Goal: Task Accomplishment & Management: Use online tool/utility

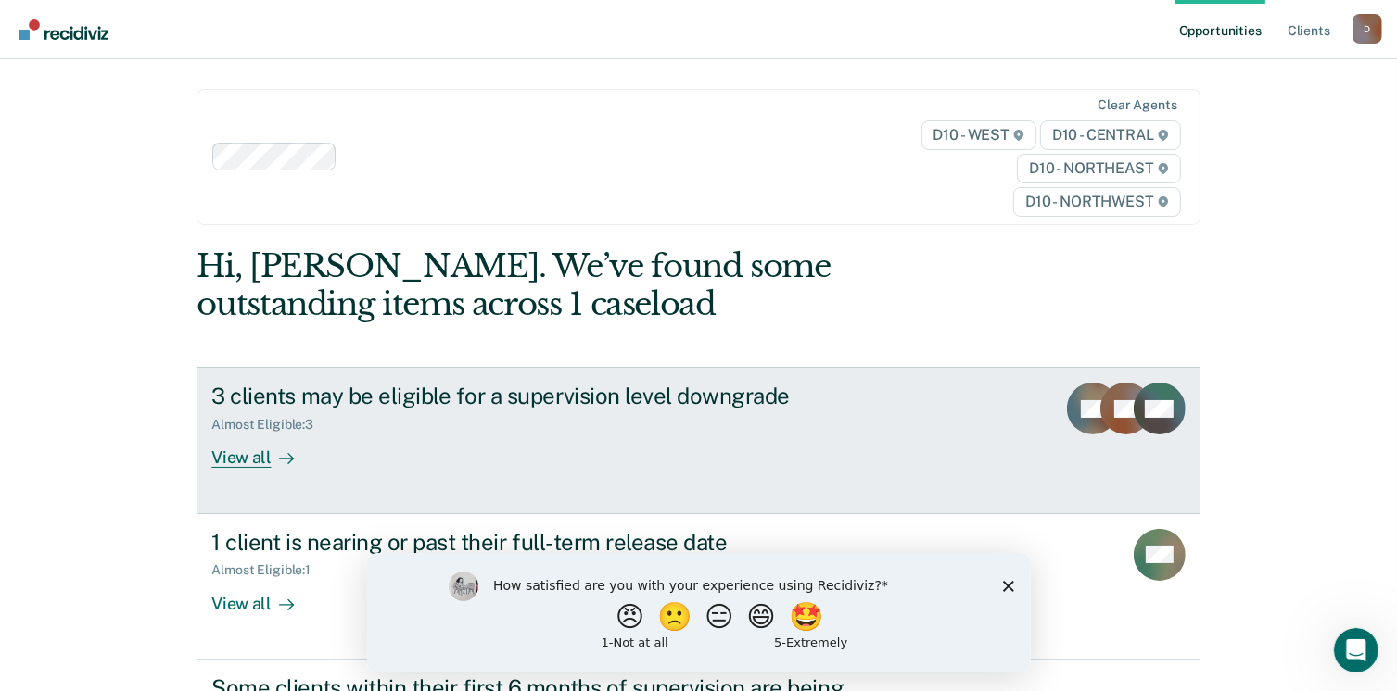
click at [246, 454] on div "View all" at bounding box center [263, 451] width 104 height 36
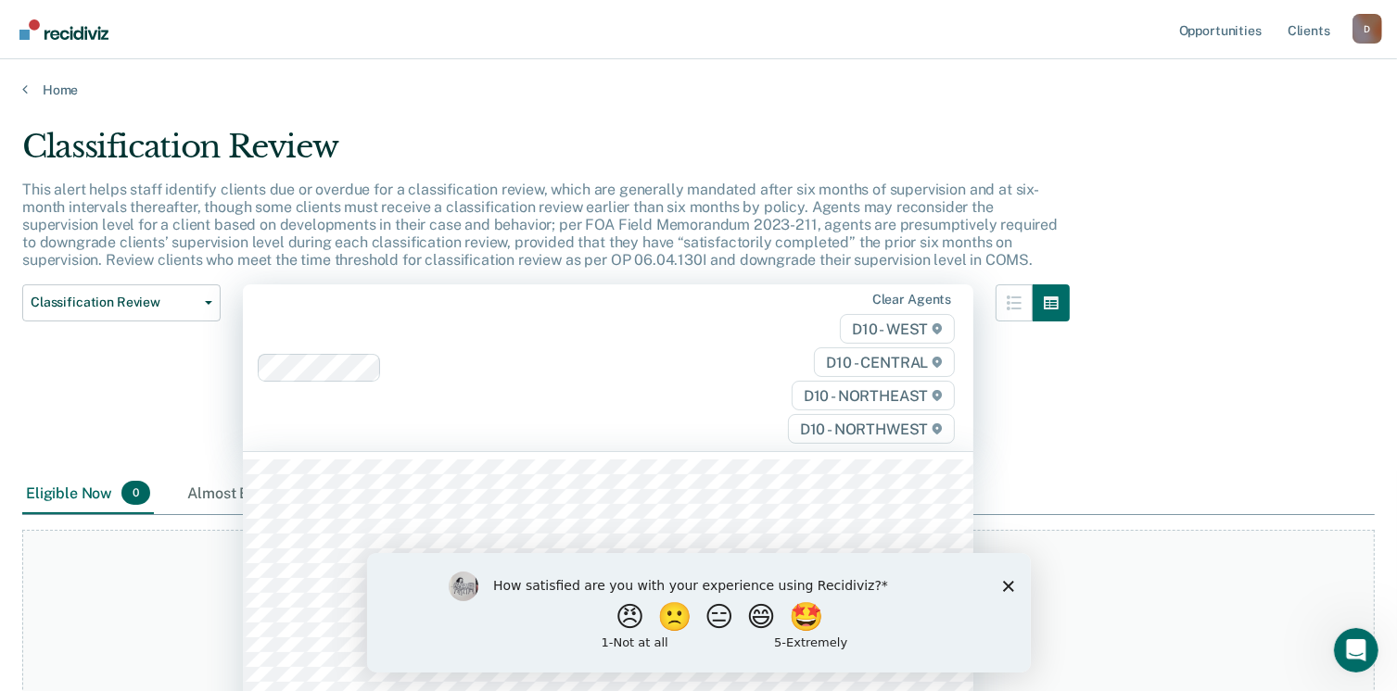
click at [890, 328] on div "D10 - WEST D10 - CENTRAL D10 - NORTHEAST D10 - NORTHWEST" at bounding box center [853, 379] width 210 height 130
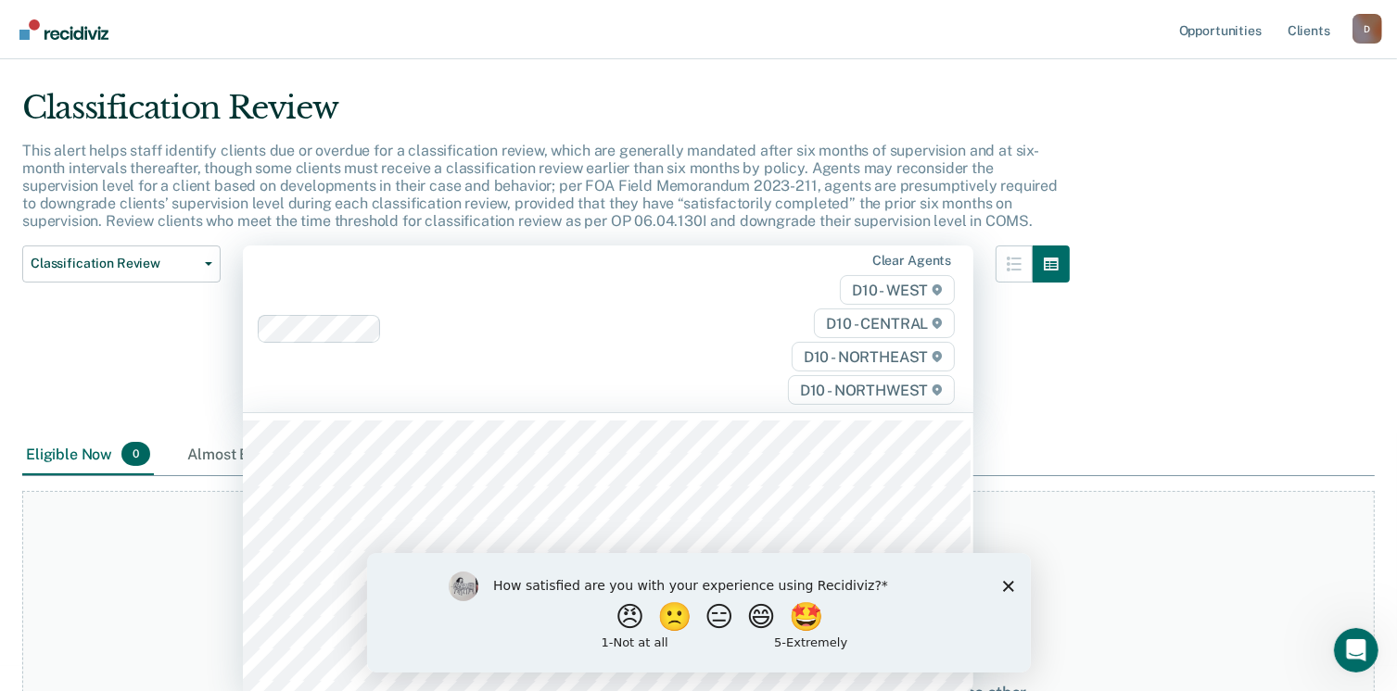
scroll to position [40, 0]
click at [811, 253] on div "Clear agents D10 - WEST D10 - CENTRAL D10 - NORTHEAST D10 - NORTHWEST" at bounding box center [853, 328] width 210 height 153
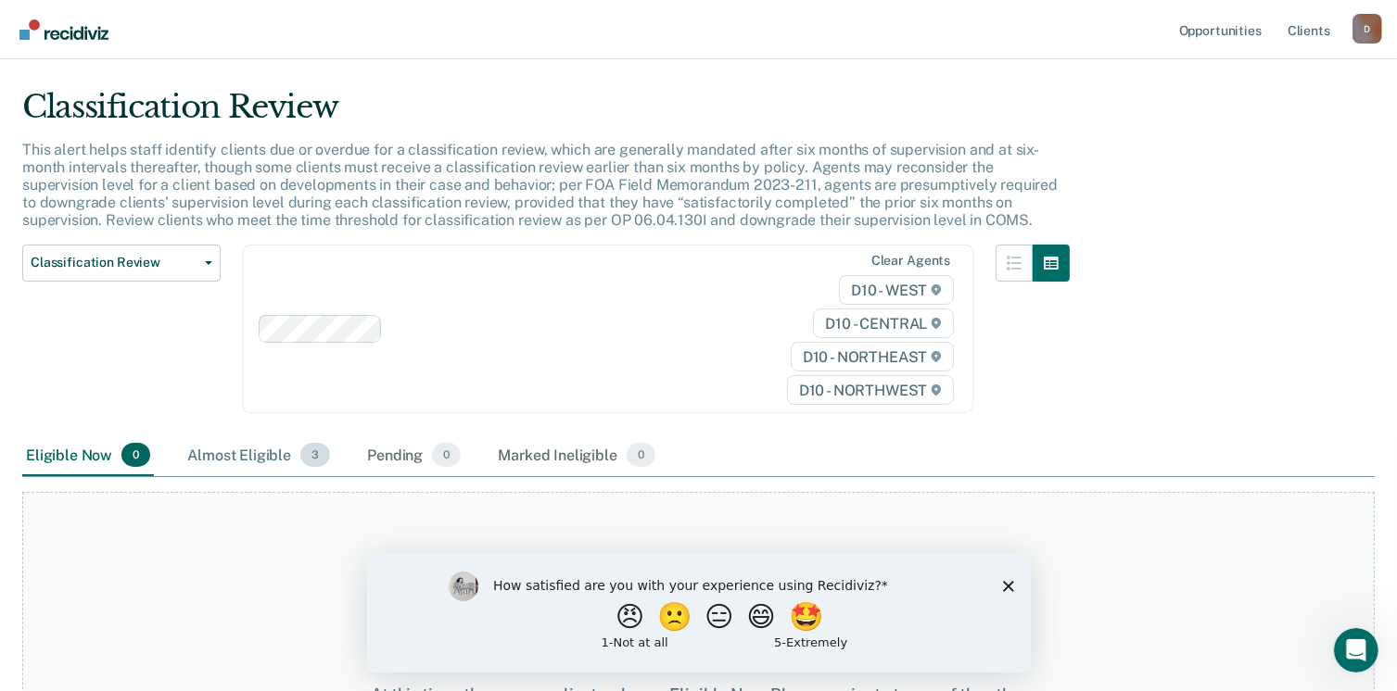
click at [255, 454] on div "Almost Eligible 3" at bounding box center [259, 456] width 150 height 41
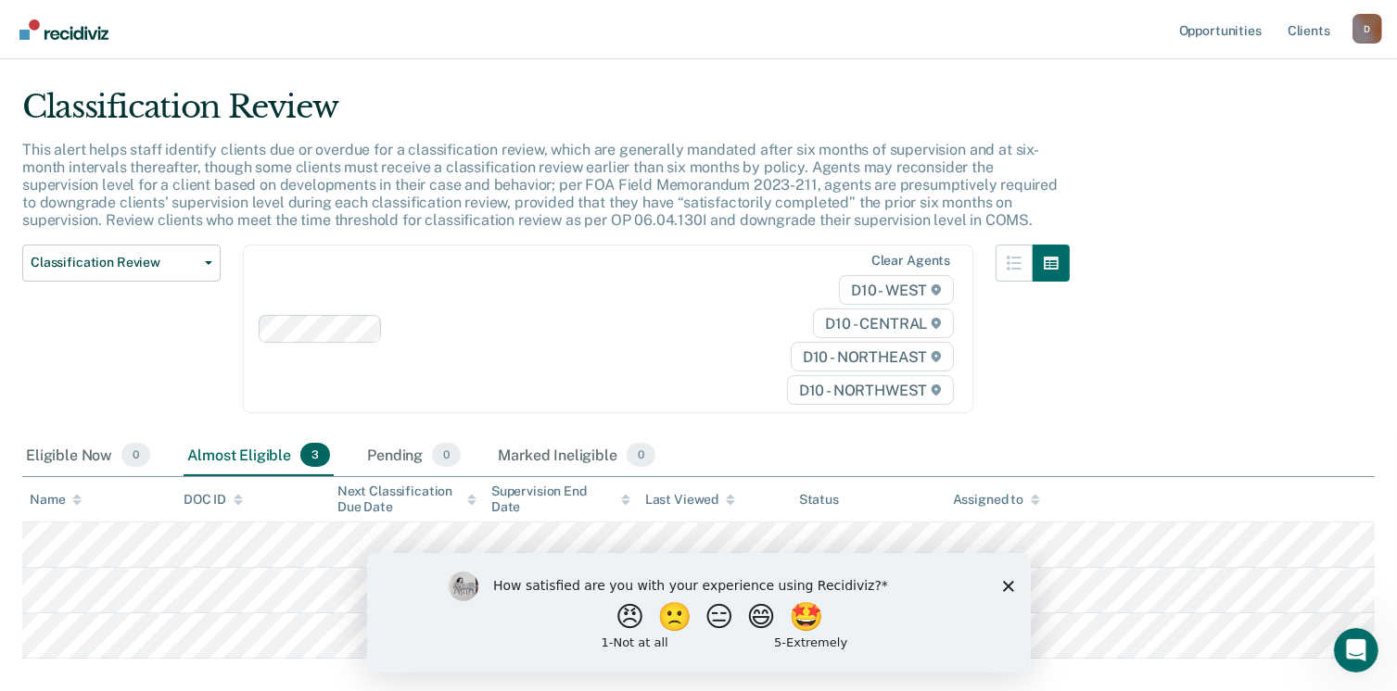
drag, startPoint x: 1396, startPoint y: 488, endPoint x: 1410, endPoint y: 609, distance: 121.3
click at [1397, 609] on html "Looks like you’re using Internet Explorer 11. For faster loading and a better e…" at bounding box center [698, 305] width 1397 height 691
click at [1008, 585] on polygon "Close survey" at bounding box center [1007, 585] width 11 height 11
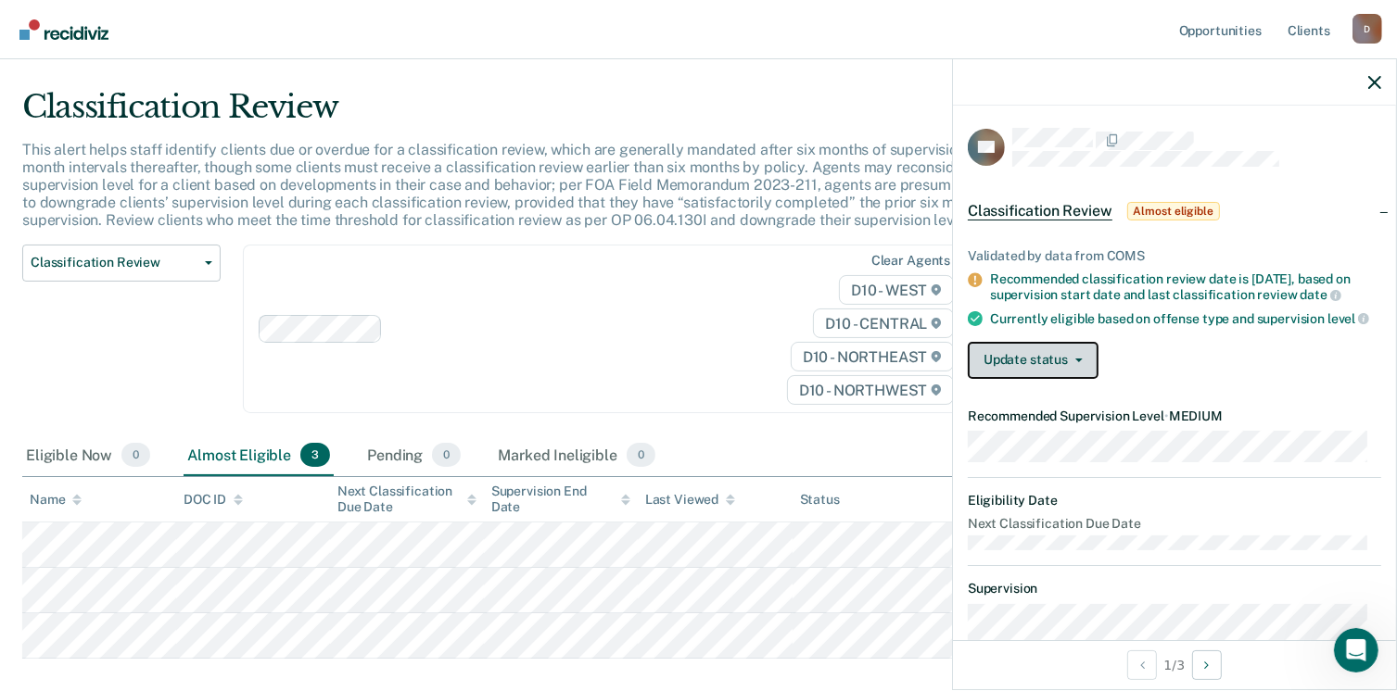
click at [1068, 364] on button "Update status" at bounding box center [1033, 360] width 131 height 37
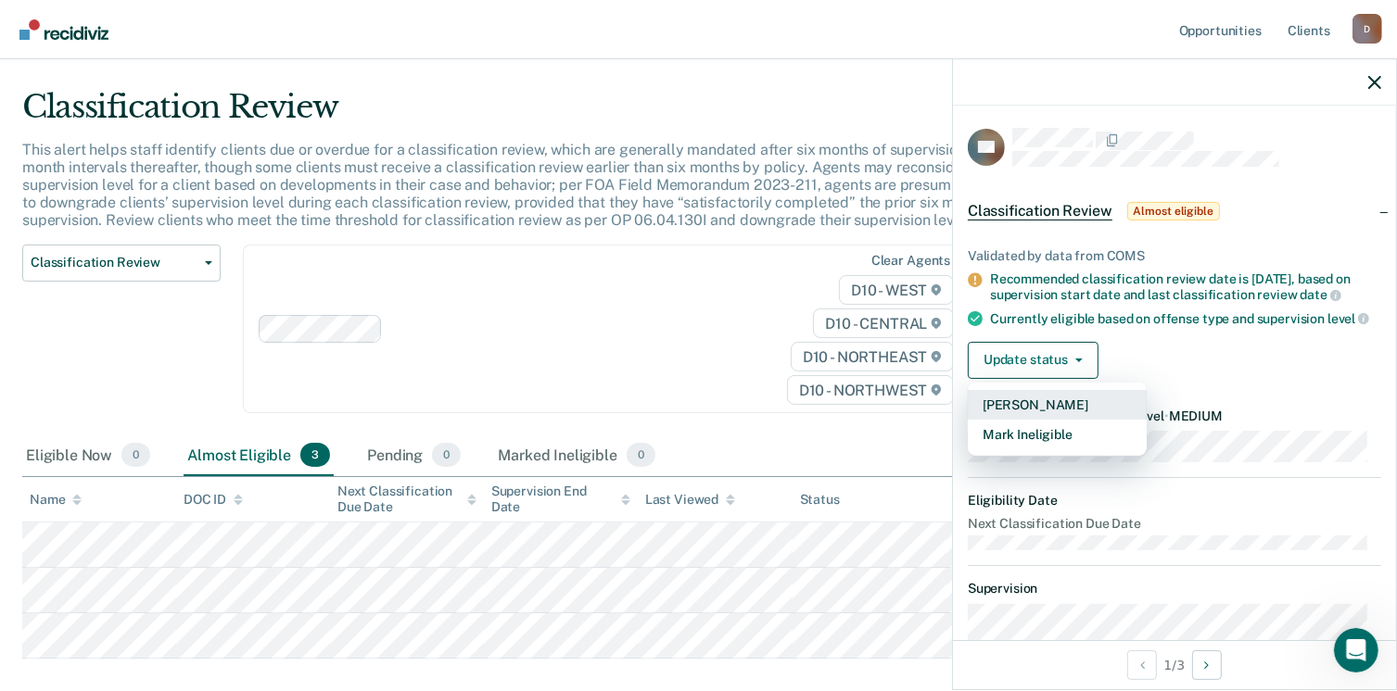
click at [1059, 412] on button "[PERSON_NAME]" at bounding box center [1057, 405] width 179 height 30
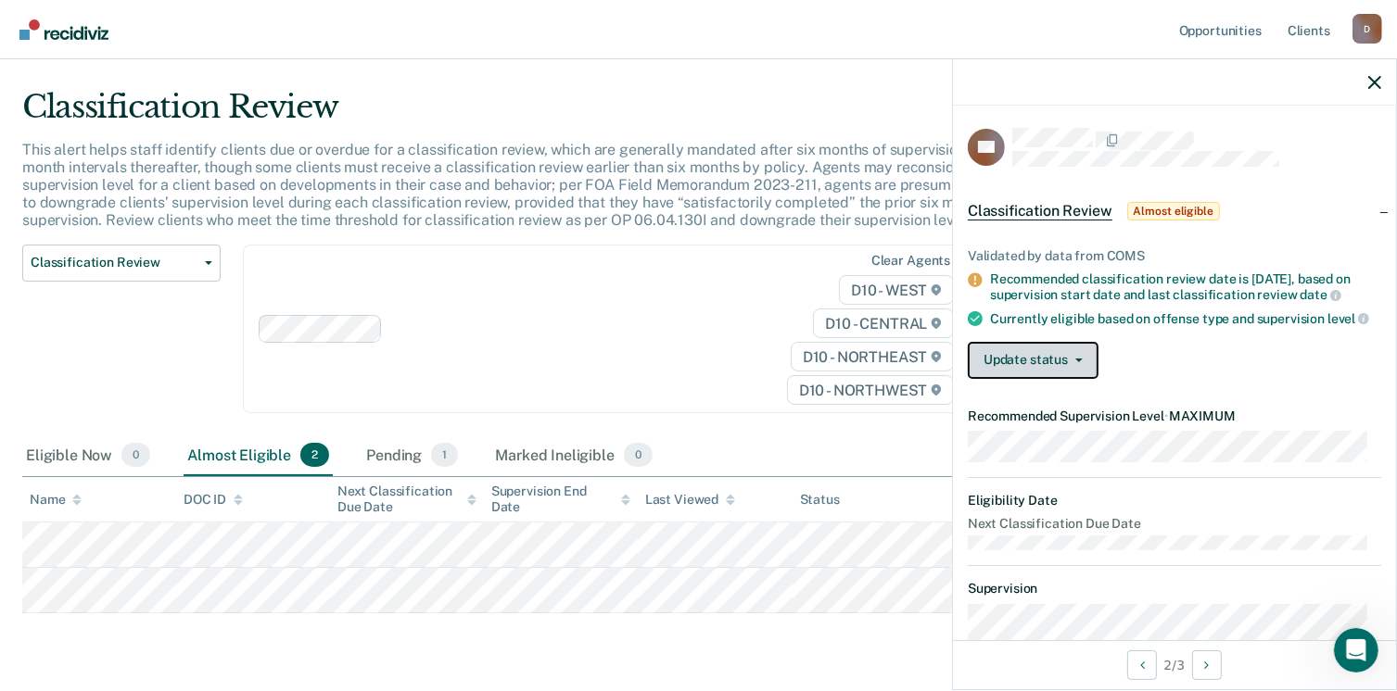
drag, startPoint x: 1016, startPoint y: 372, endPoint x: 996, endPoint y: 366, distance: 21.1
click at [996, 366] on button "Update status" at bounding box center [1033, 360] width 131 height 37
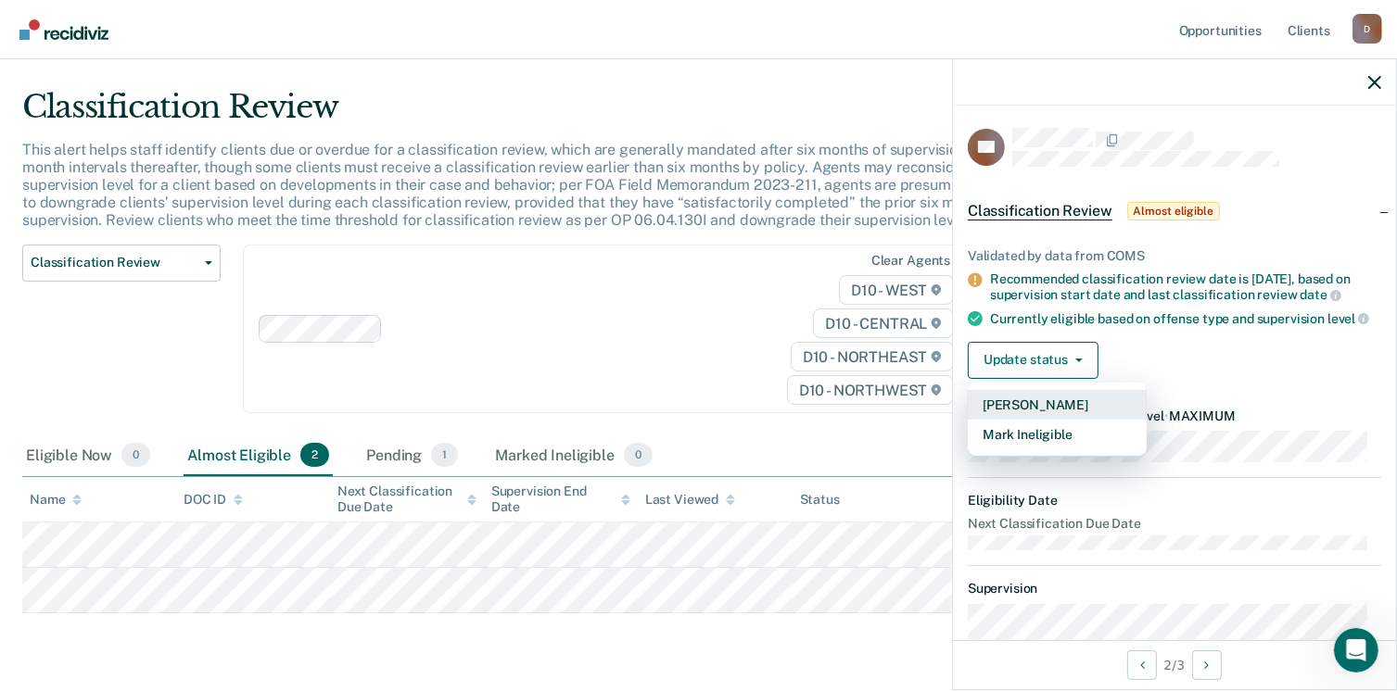
click at [1017, 412] on button "[PERSON_NAME]" at bounding box center [1057, 405] width 179 height 30
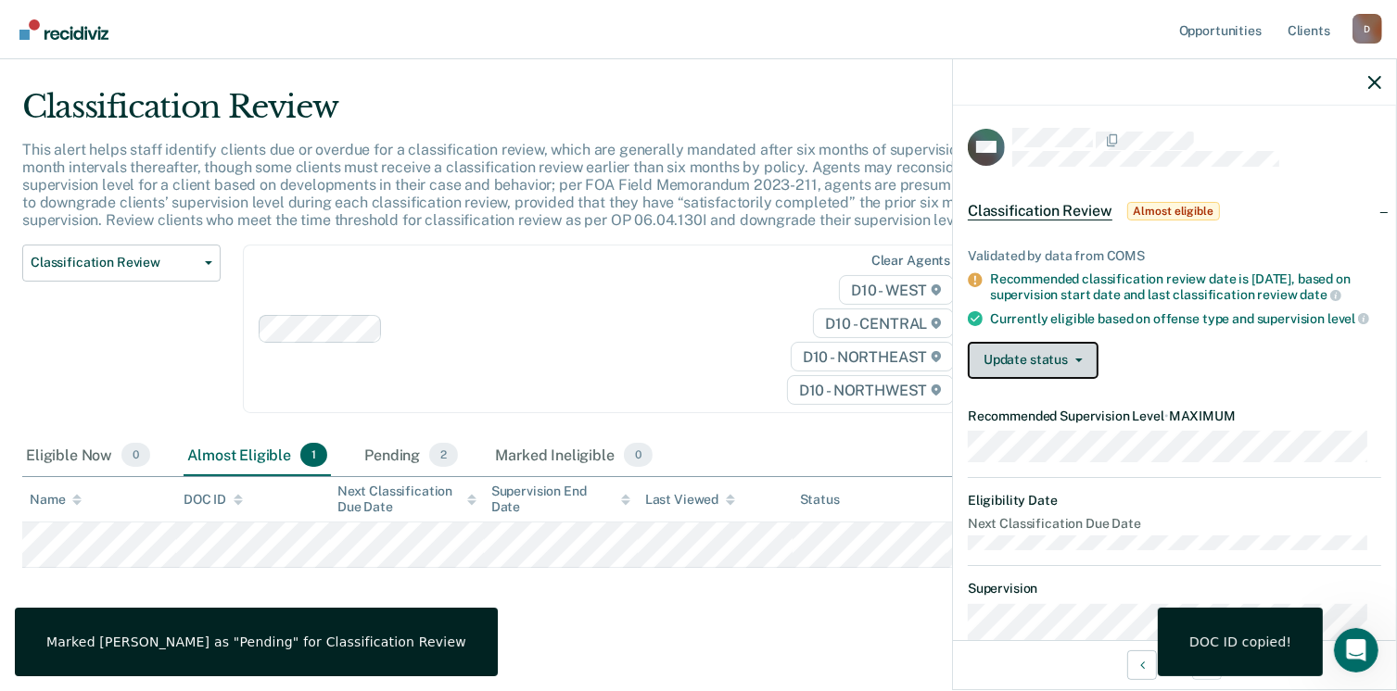
click at [1054, 374] on button "Update status" at bounding box center [1033, 360] width 131 height 37
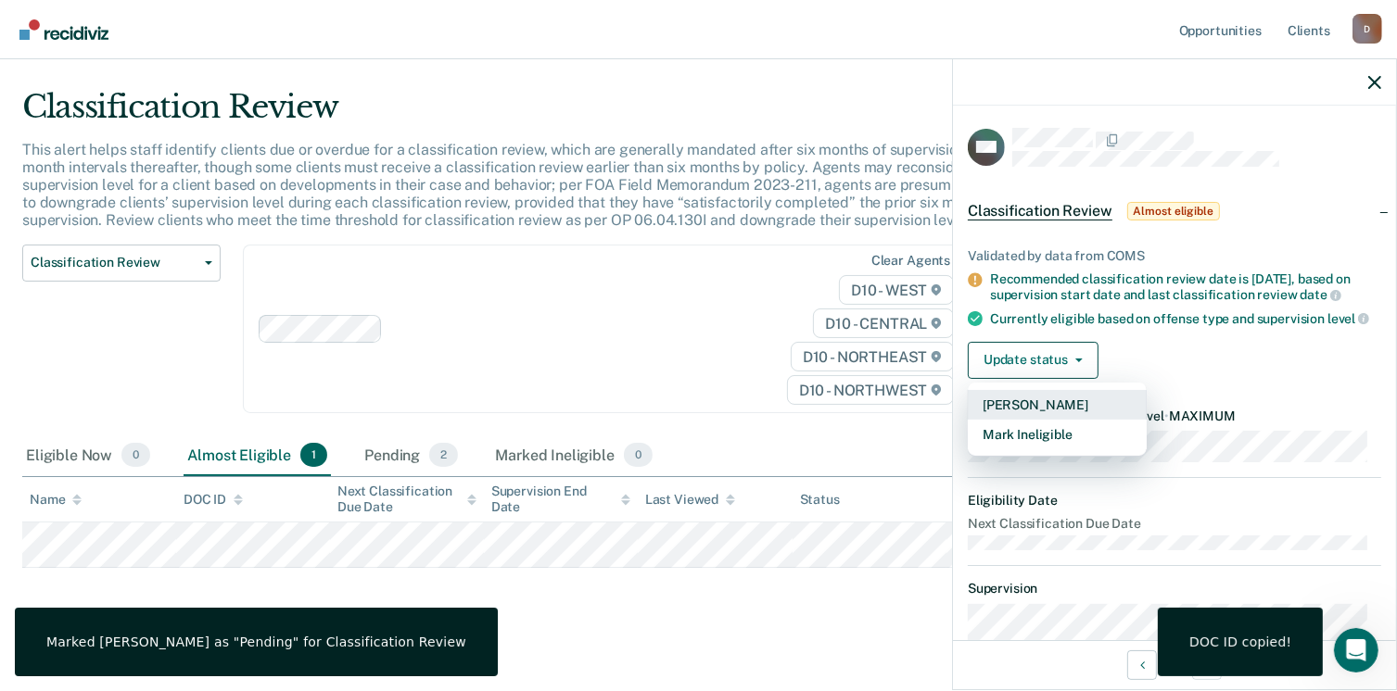
click at [1037, 420] on button "[PERSON_NAME]" at bounding box center [1057, 405] width 179 height 30
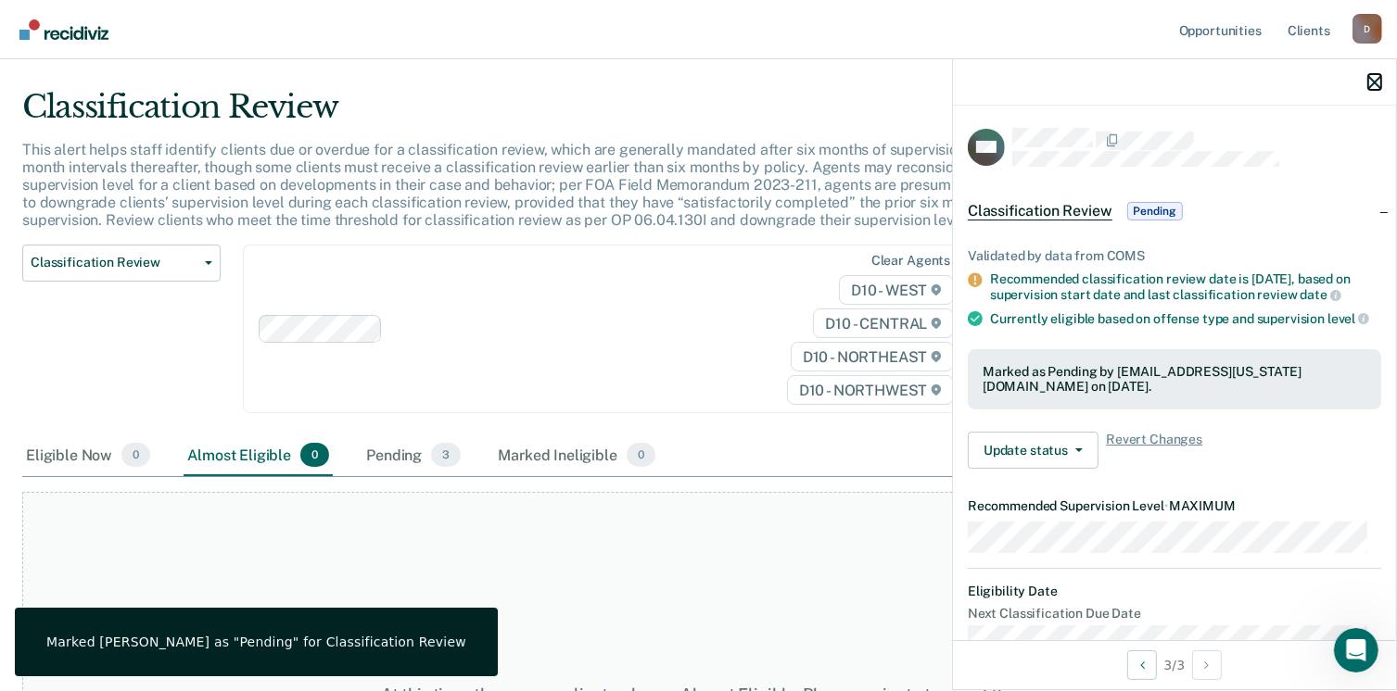
click at [1368, 85] on icon "button" at bounding box center [1374, 82] width 13 height 13
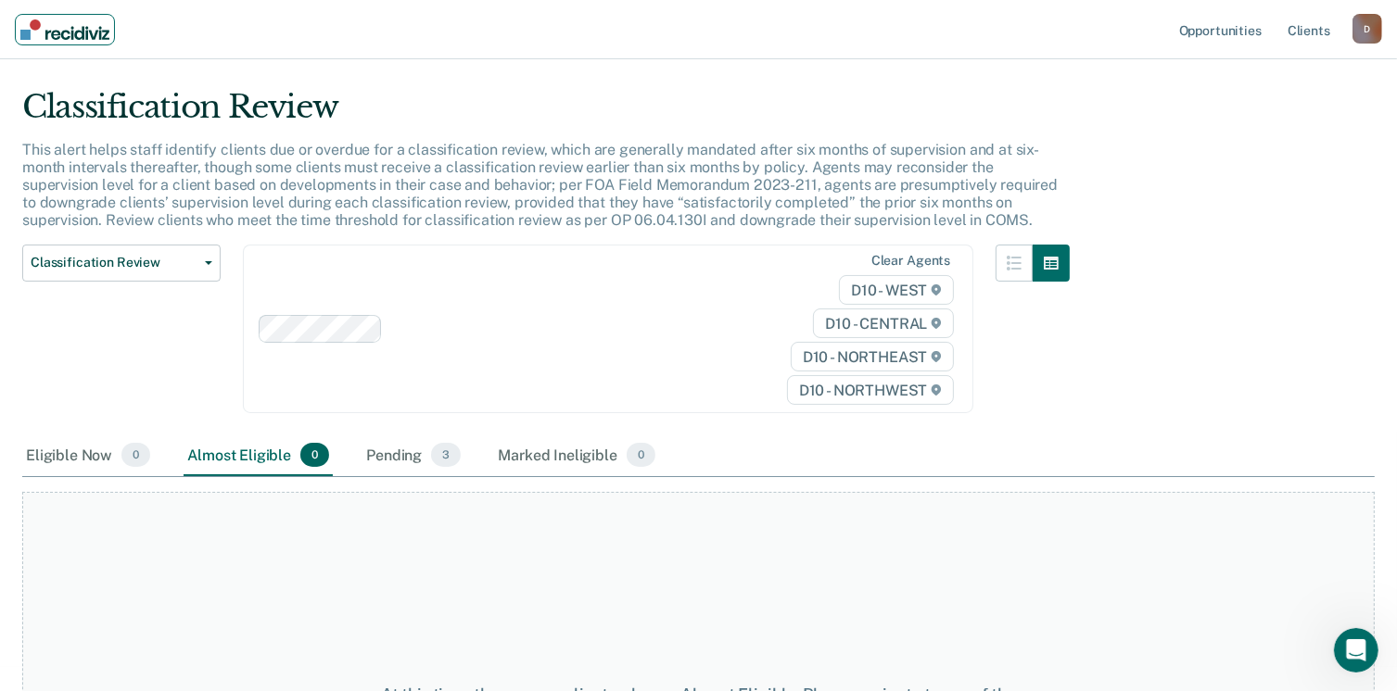
click at [80, 38] on img "Main navigation" at bounding box center [64, 29] width 89 height 20
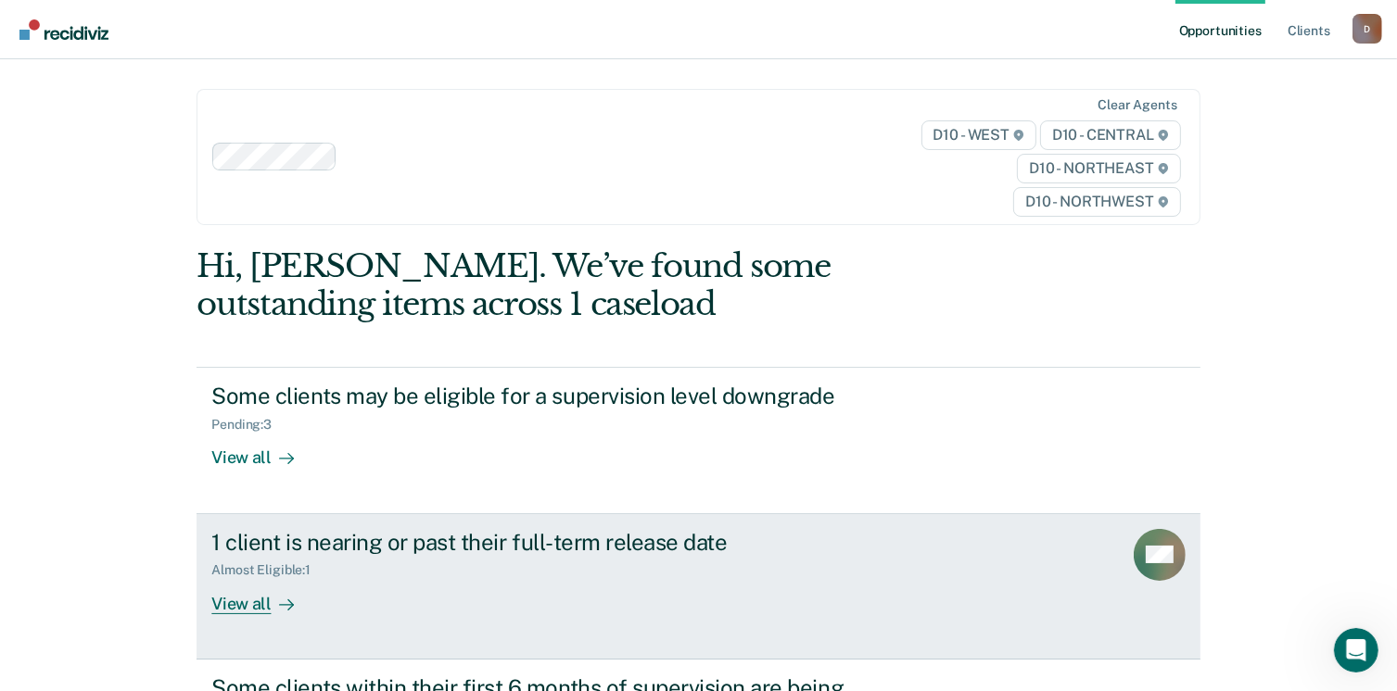
click at [245, 607] on div "View all" at bounding box center [263, 596] width 104 height 36
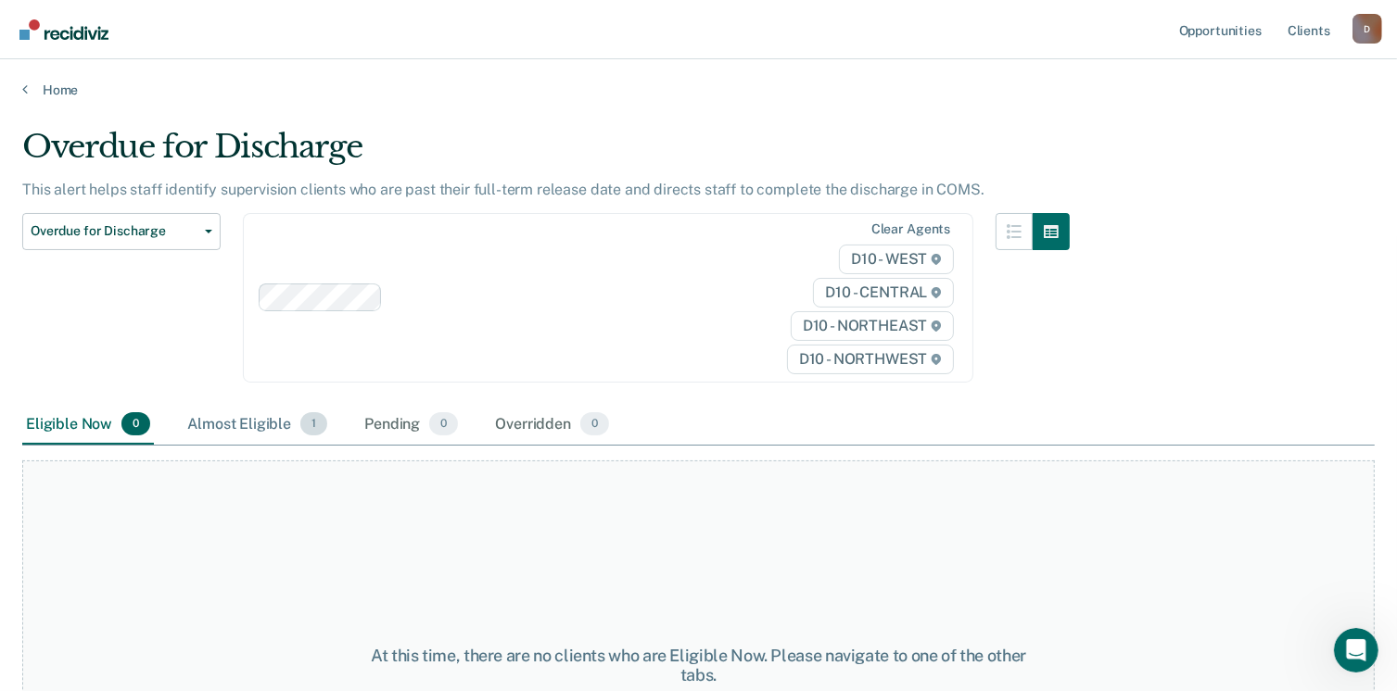
click at [260, 416] on div "Almost Eligible 1" at bounding box center [257, 425] width 147 height 41
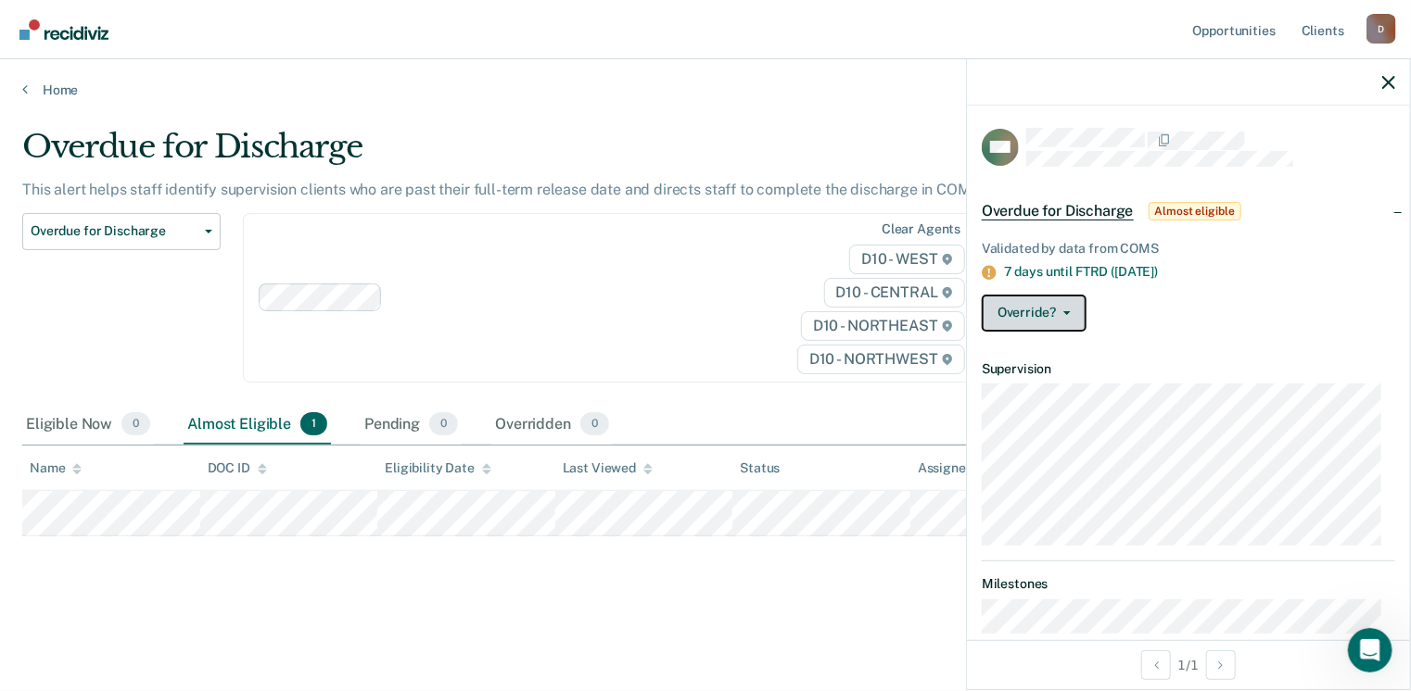
click at [1036, 317] on button "Override?" at bounding box center [1034, 313] width 105 height 37
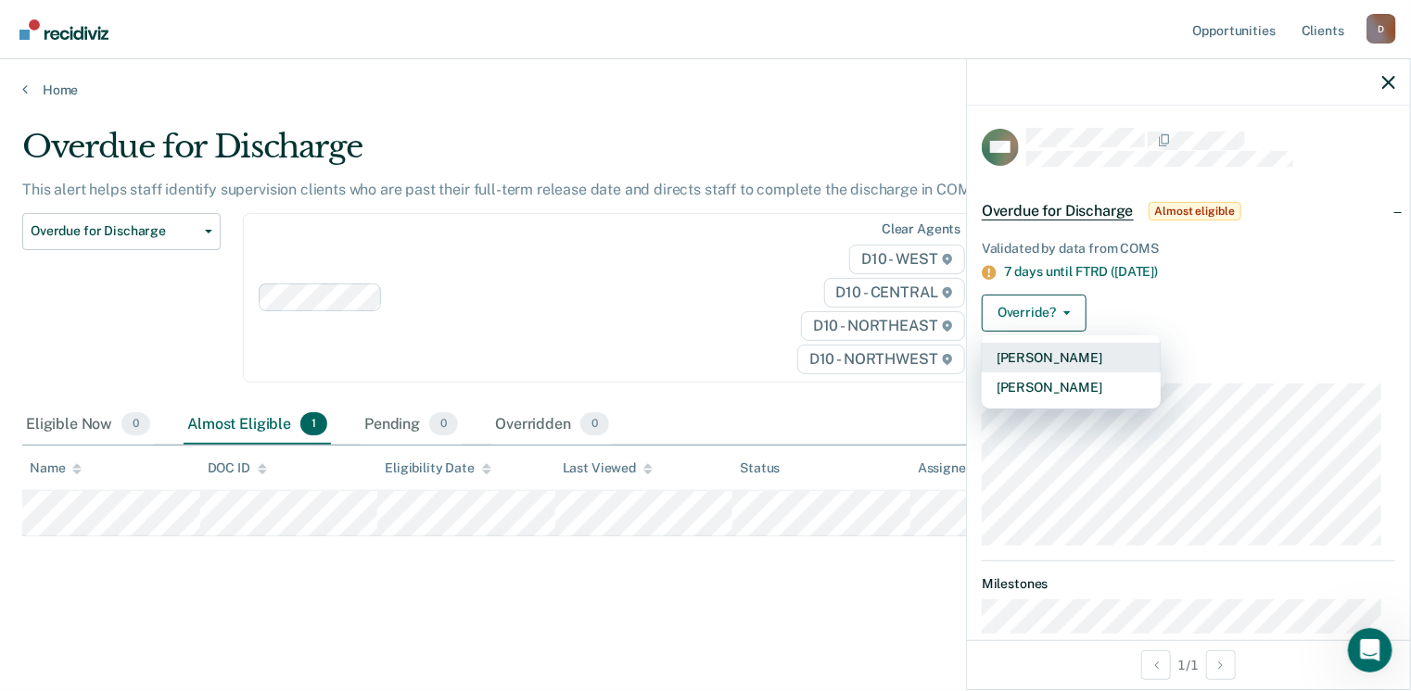
click at [1046, 352] on button "[PERSON_NAME]" at bounding box center [1071, 358] width 179 height 30
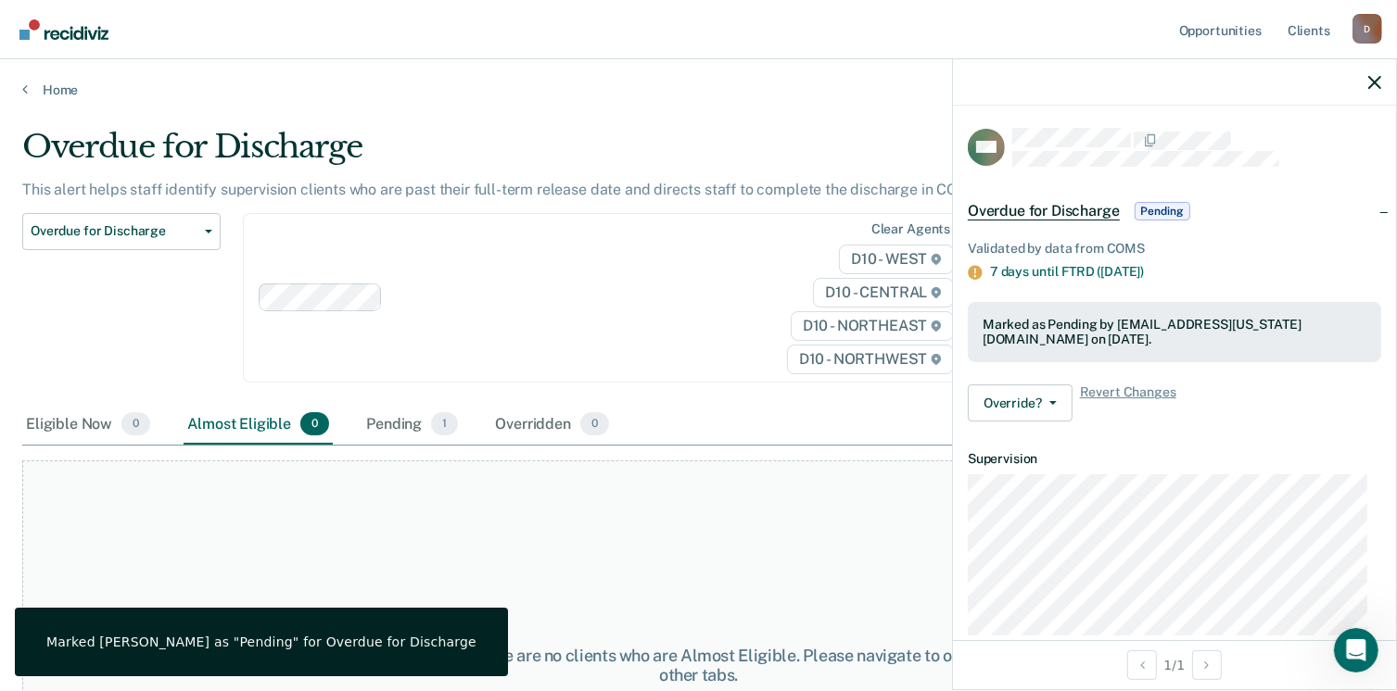
click at [682, 461] on div "At this time, there are no clients who are Almost Eligible. Please navigate to …" at bounding box center [698, 666] width 1352 height 410
click at [1376, 80] on icon "button" at bounding box center [1374, 82] width 13 height 13
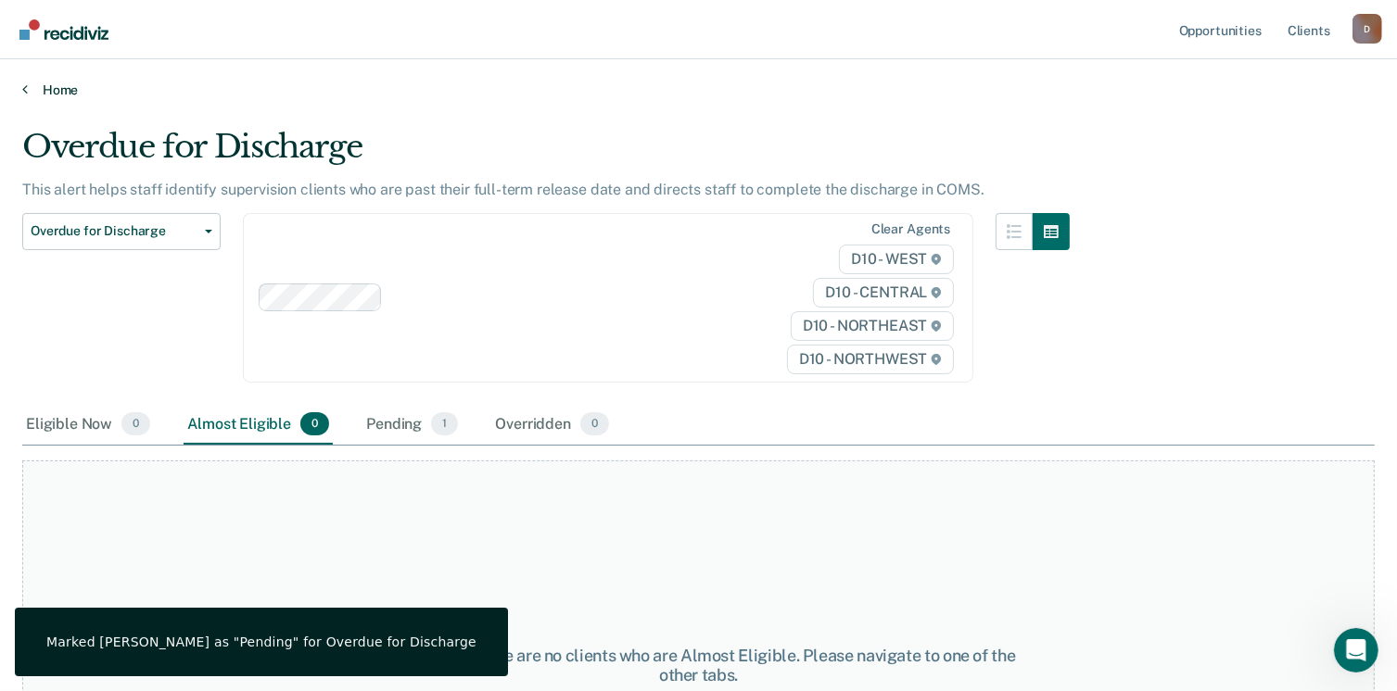
click at [62, 94] on link "Home" at bounding box center [698, 90] width 1352 height 17
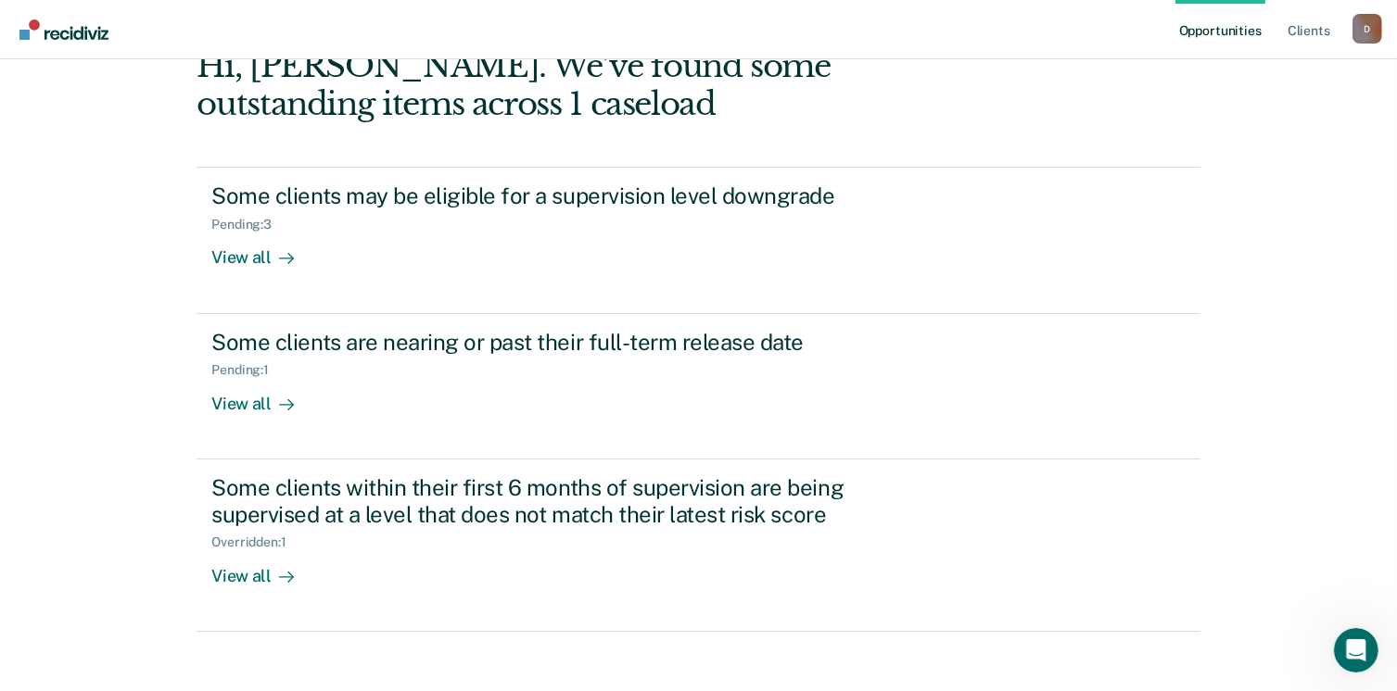
scroll to position [252, 0]
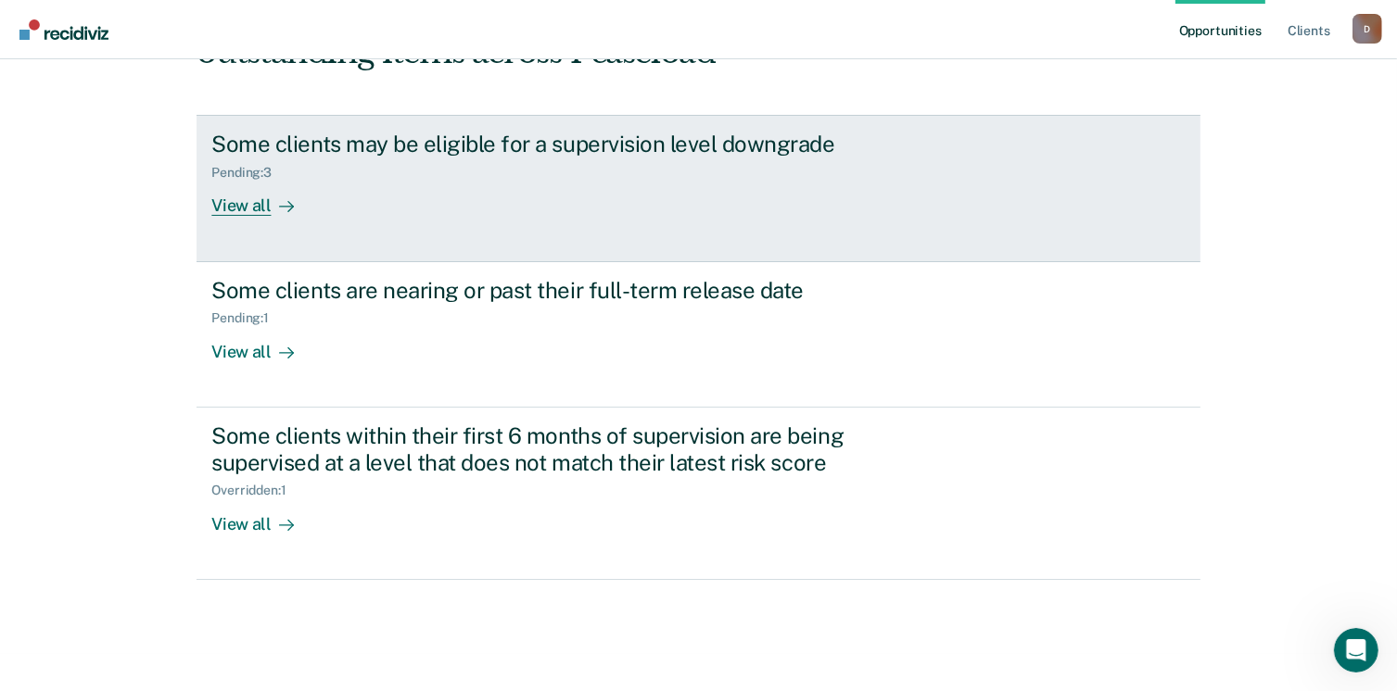
click at [241, 201] on div "View all" at bounding box center [263, 199] width 104 height 36
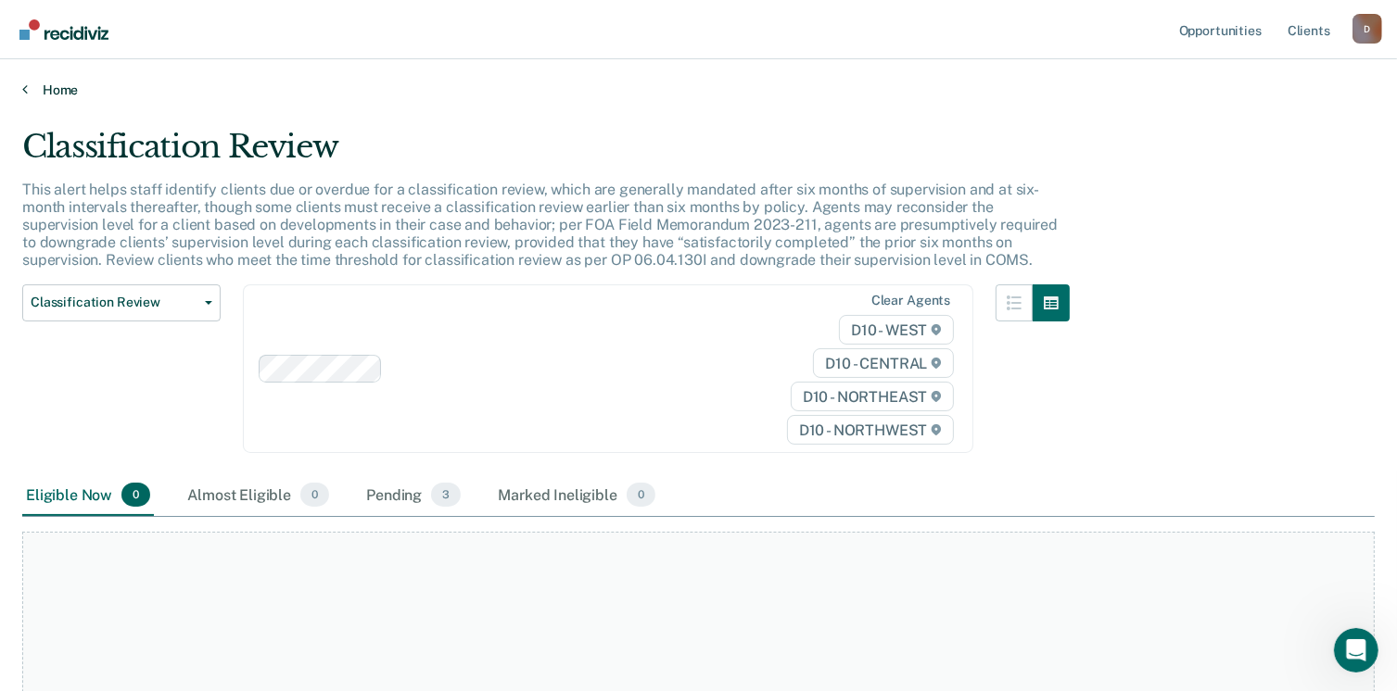
click at [70, 90] on link "Home" at bounding box center [698, 90] width 1352 height 17
